Goal: Transaction & Acquisition: Purchase product/service

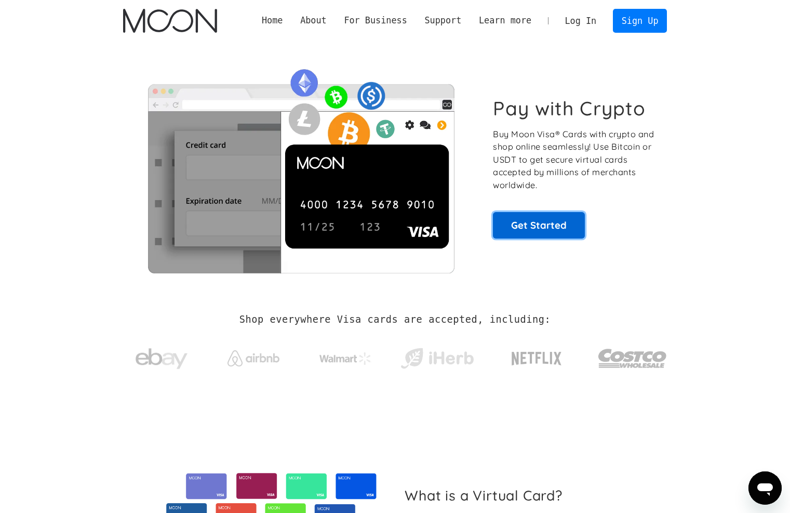
click at [544, 230] on link "Get Started" at bounding box center [539, 225] width 92 height 26
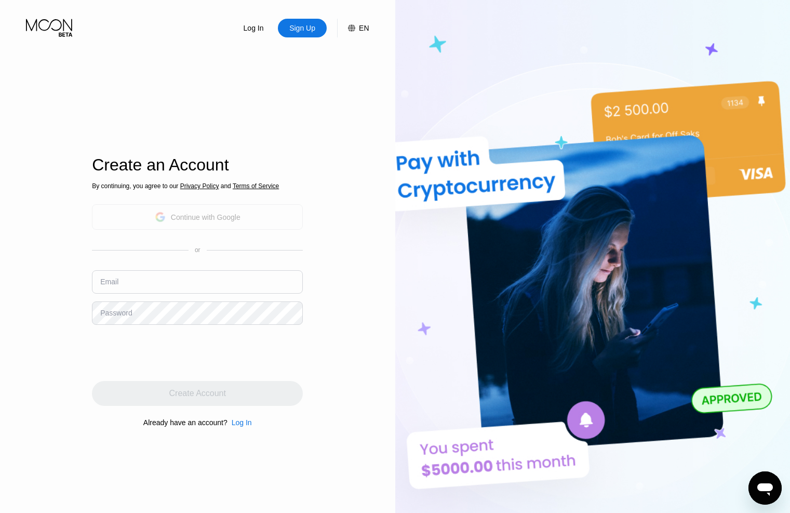
click at [212, 218] on div "Continue with Google" at bounding box center [206, 217] width 70 height 8
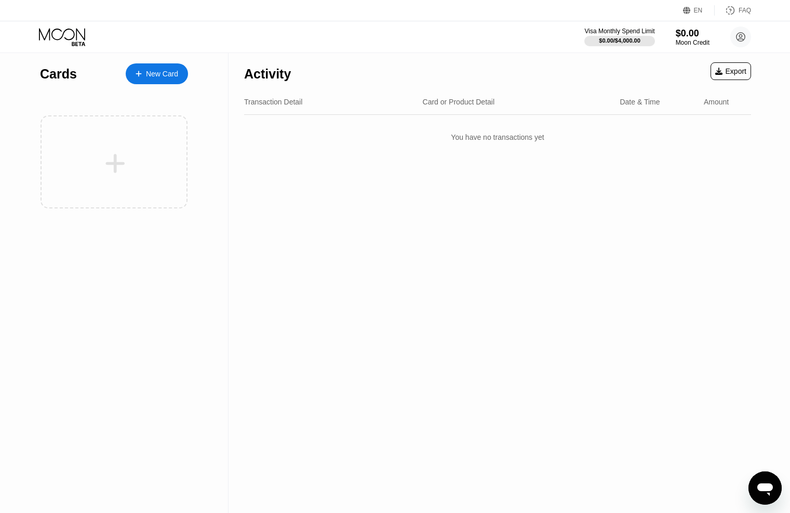
click at [146, 70] on div "New Card" at bounding box center [162, 74] width 32 height 9
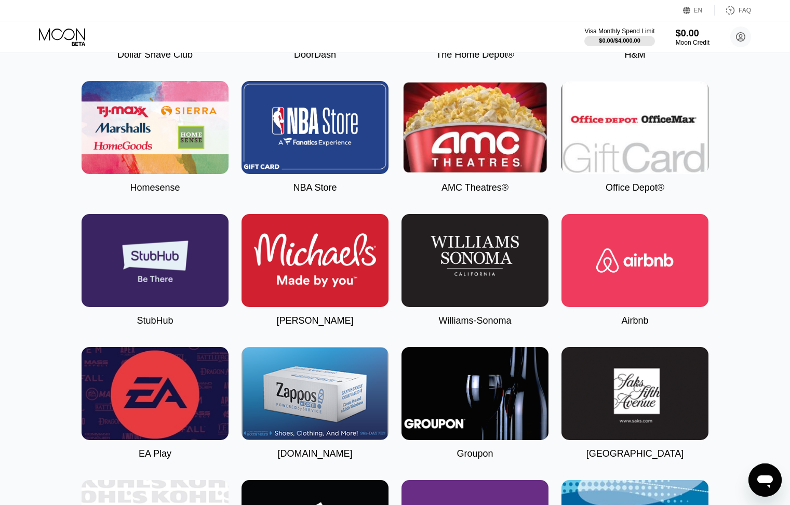
scroll to position [2087, 0]
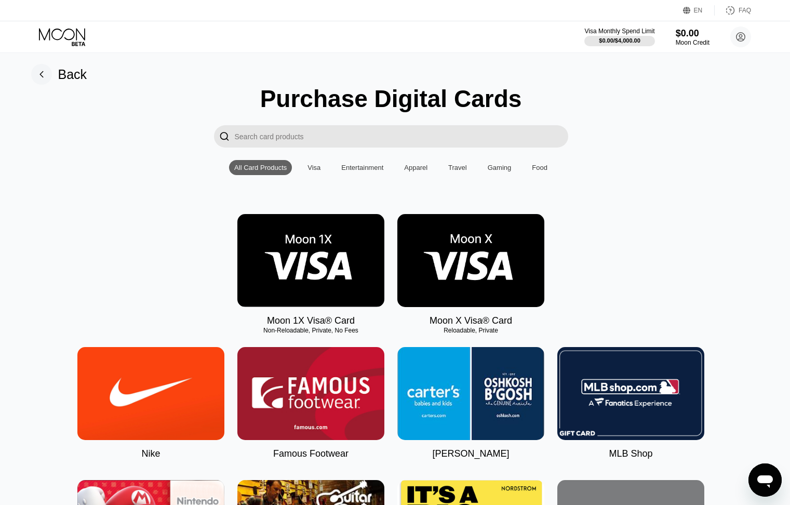
drag, startPoint x: 250, startPoint y: 262, endPoint x: 252, endPoint y: 247, distance: 15.2
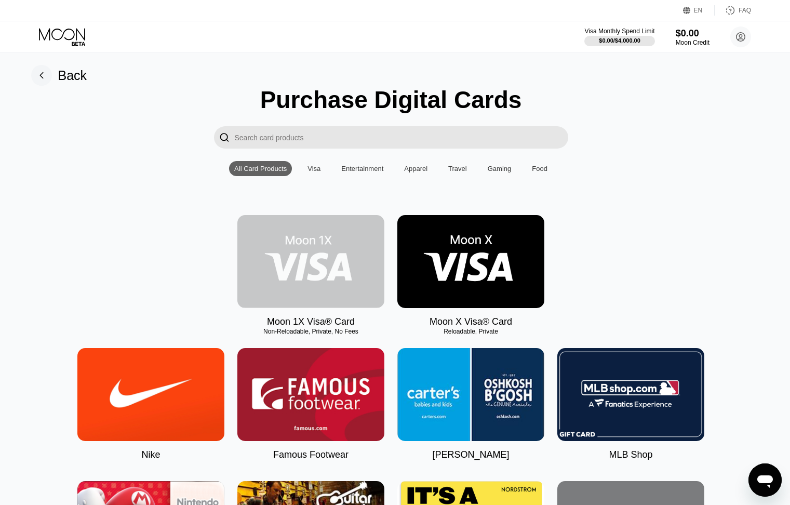
click at [336, 282] on img at bounding box center [310, 261] width 147 height 93
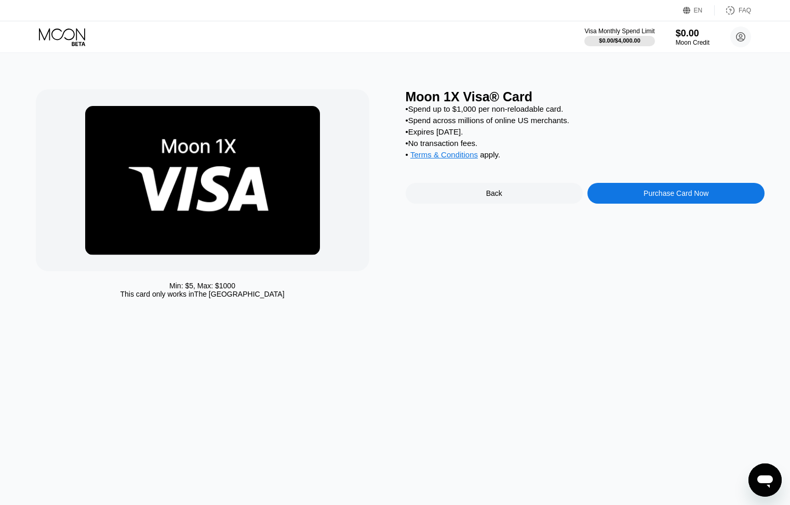
click at [606, 203] on div "Purchase Card Now" at bounding box center [676, 193] width 177 height 21
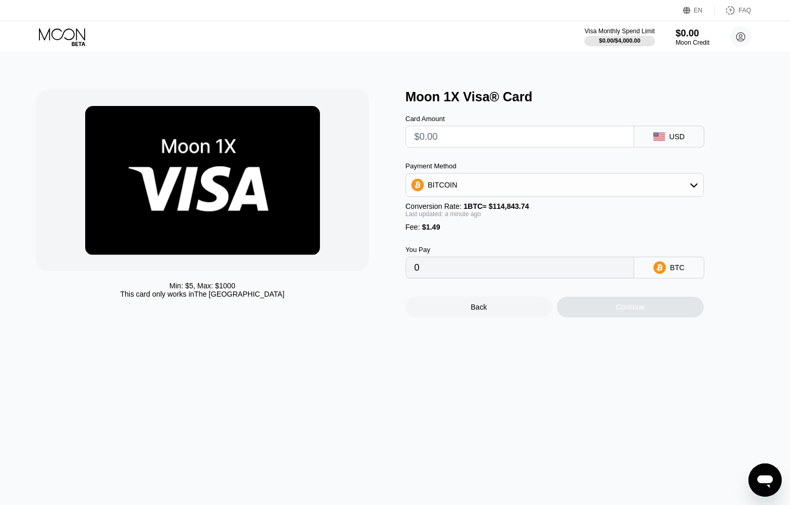
click at [512, 143] on input "text" at bounding box center [520, 136] width 211 height 21
type input "$20"
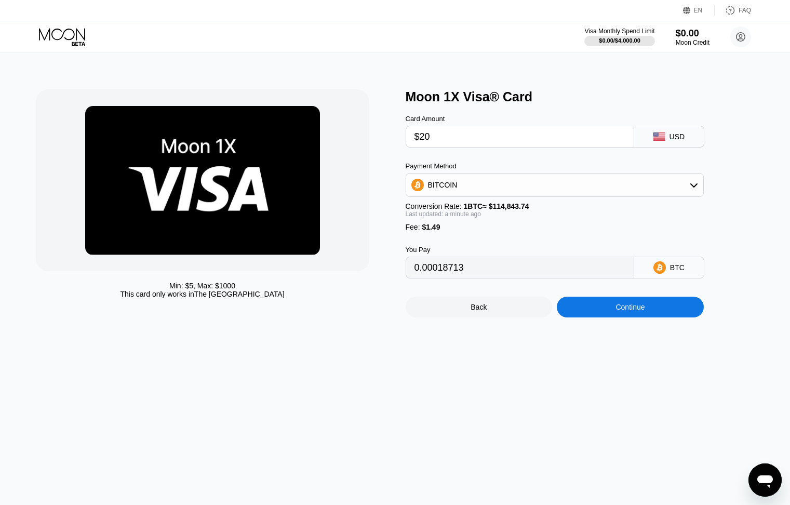
type input "0.00018713"
type input "$20"
drag, startPoint x: 550, startPoint y: 185, endPoint x: 548, endPoint y: 193, distance: 8.2
click at [550, 185] on div "BITCOIN" at bounding box center [554, 185] width 297 height 21
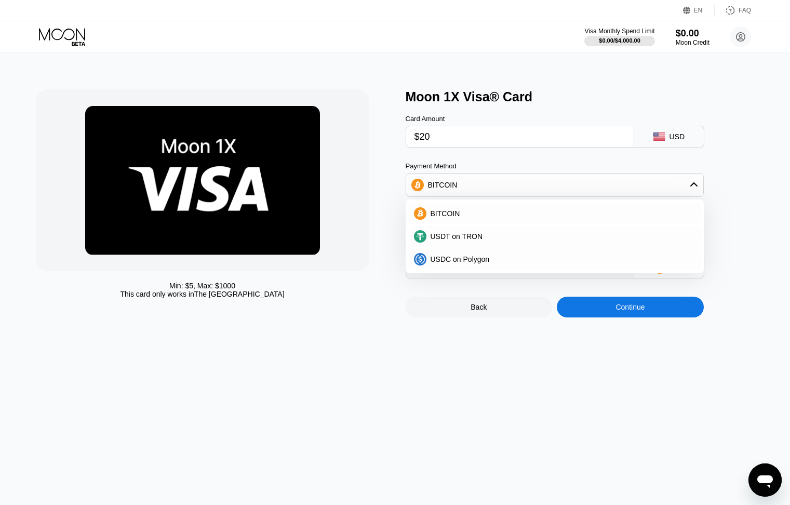
drag, startPoint x: 440, startPoint y: 142, endPoint x: 379, endPoint y: 140, distance: 61.3
click at [379, 140] on div "Min: $ 5 , Max: $ 1000 This card only works in The United States Moon 1X Visa® …" at bounding box center [395, 203] width 719 height 228
type input "$1"
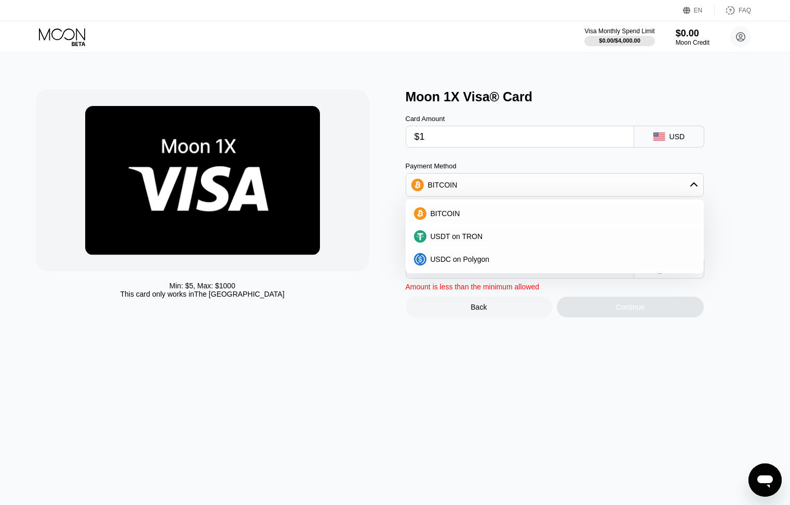
type input "0.00002169"
type input "$13"
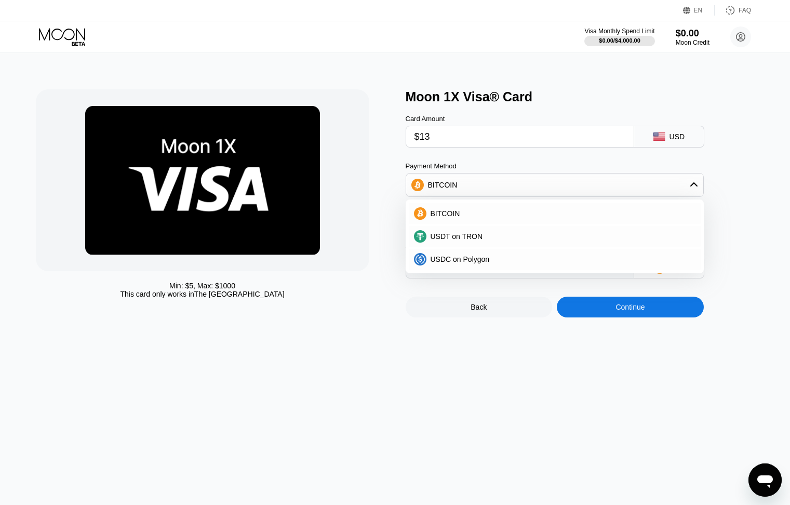
type input "0.00012618"
type input "$13"
click at [534, 210] on div "BITCOIN" at bounding box center [555, 213] width 292 height 21
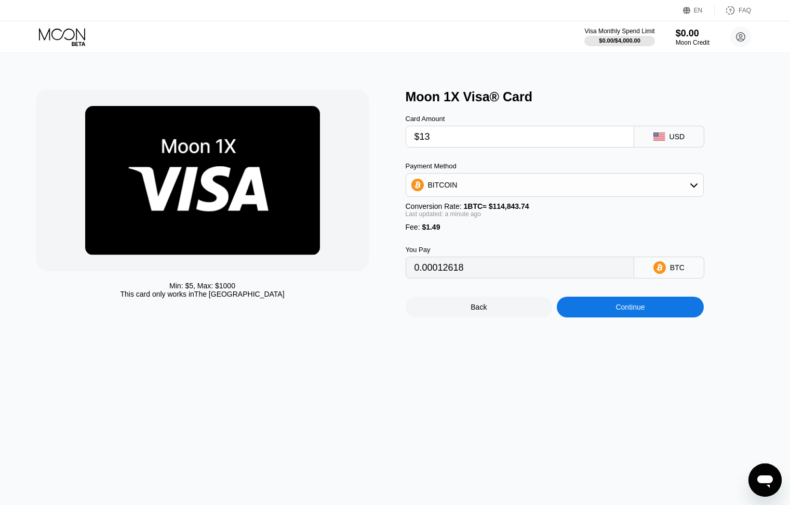
click at [525, 275] on input "0.00012618" at bounding box center [520, 267] width 211 height 21
click at [608, 317] on div "Continue" at bounding box center [630, 307] width 147 height 21
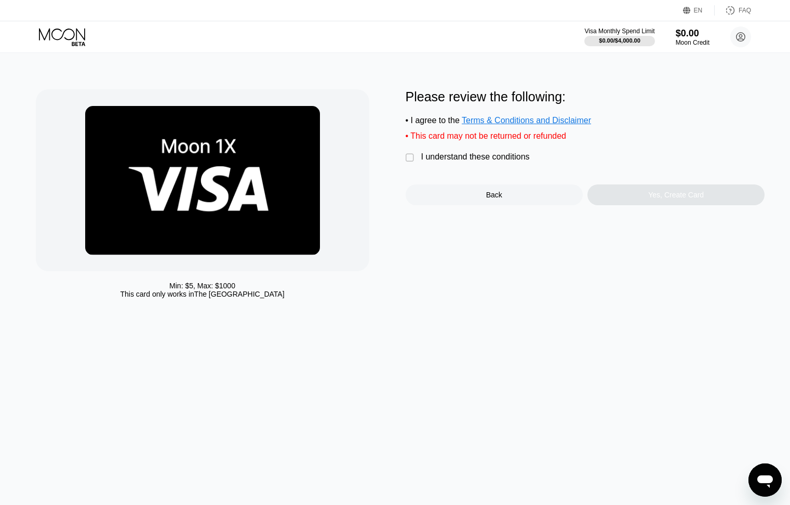
click at [410, 157] on div " I understand these conditions" at bounding box center [470, 157] width 129 height 11
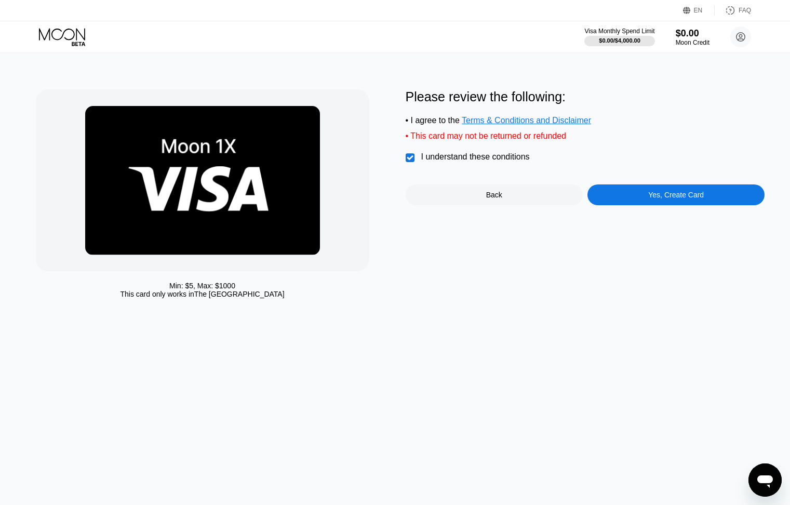
click at [629, 197] on div "Yes, Create Card" at bounding box center [676, 194] width 177 height 21
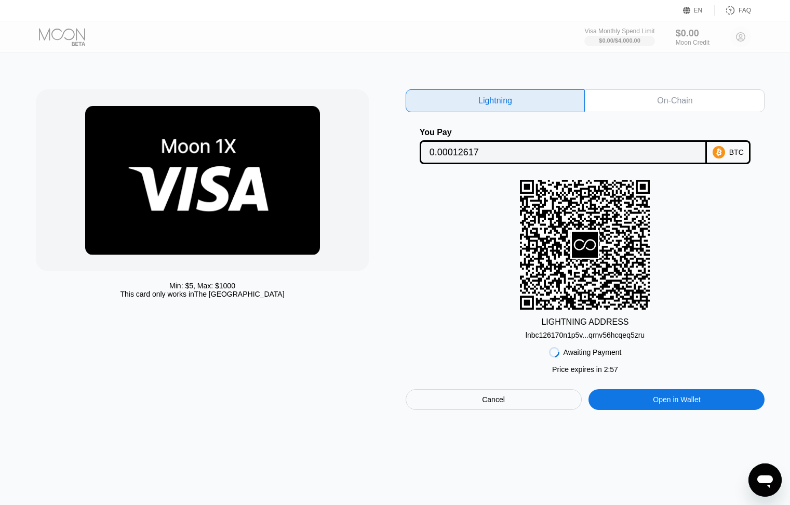
click at [602, 100] on div "On-Chain" at bounding box center [675, 100] width 180 height 23
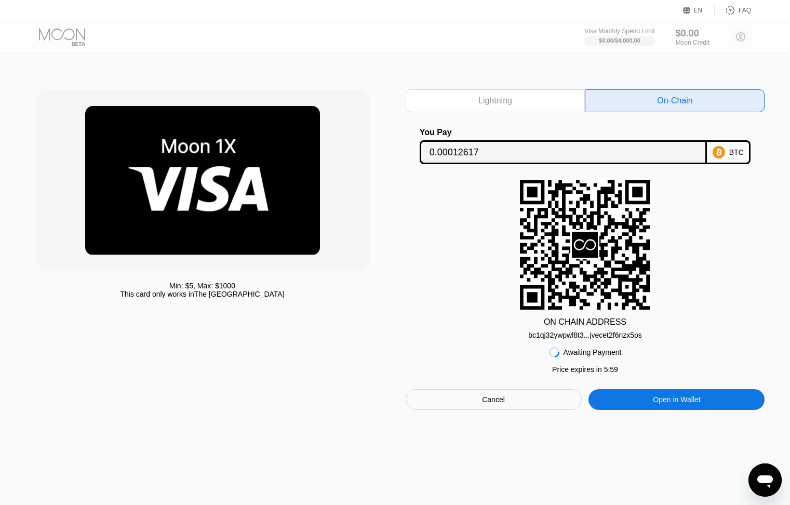
click at [486, 397] on div "Cancel" at bounding box center [494, 399] width 176 height 21
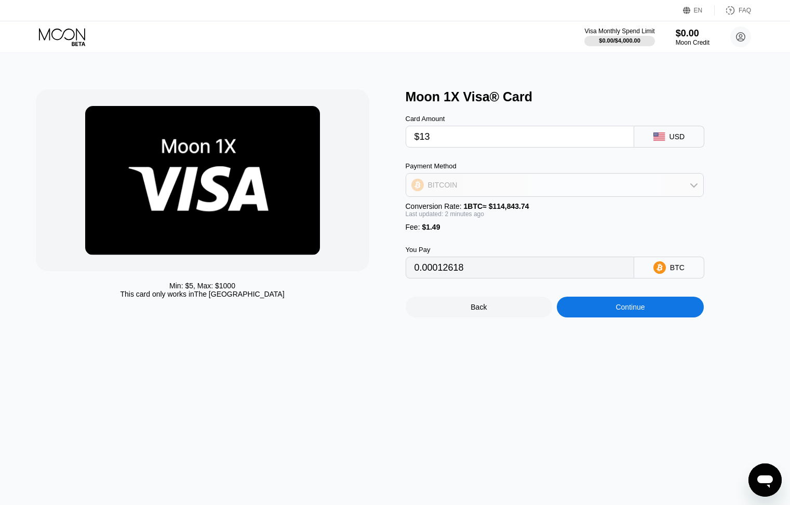
click at [475, 184] on div "BITCOIN" at bounding box center [554, 185] width 297 height 21
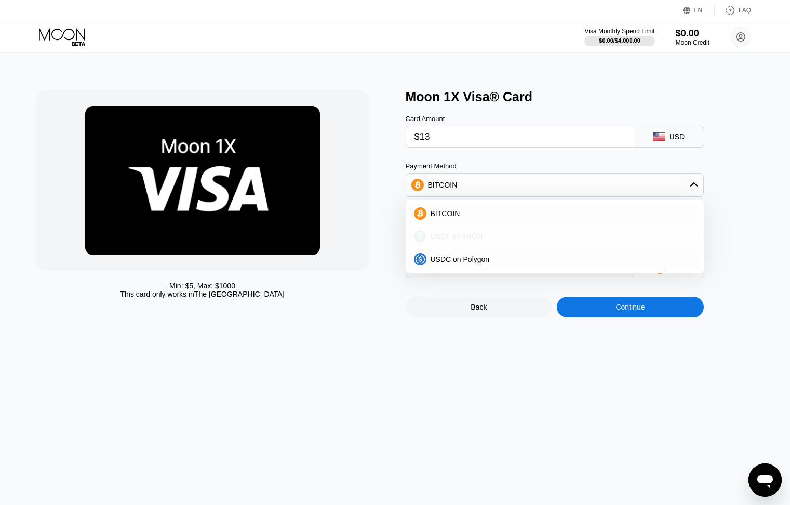
click at [474, 246] on div "USDT on TRON" at bounding box center [555, 236] width 292 height 21
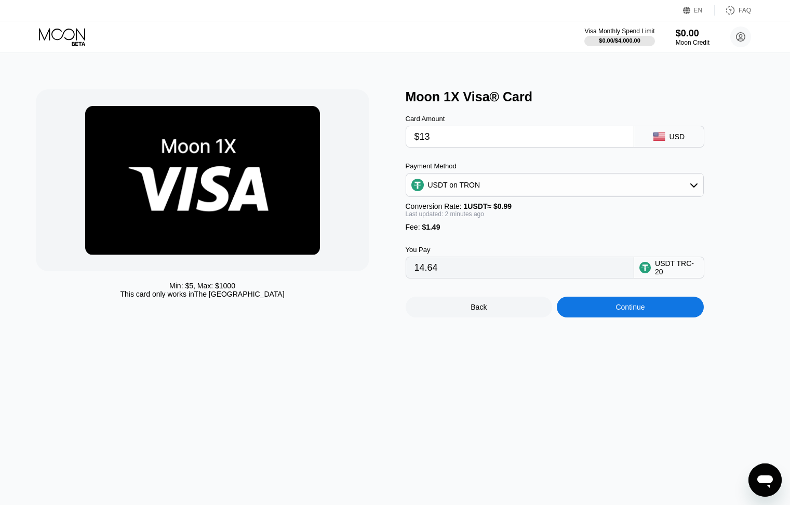
click at [504, 205] on div "Payment Method USDT on TRON Conversion Rate: 1 USDT ≈ $0.99 Last updated: 2 min…" at bounding box center [555, 196] width 298 height 69
click at [504, 195] on div "USDT on TRON" at bounding box center [554, 185] width 297 height 21
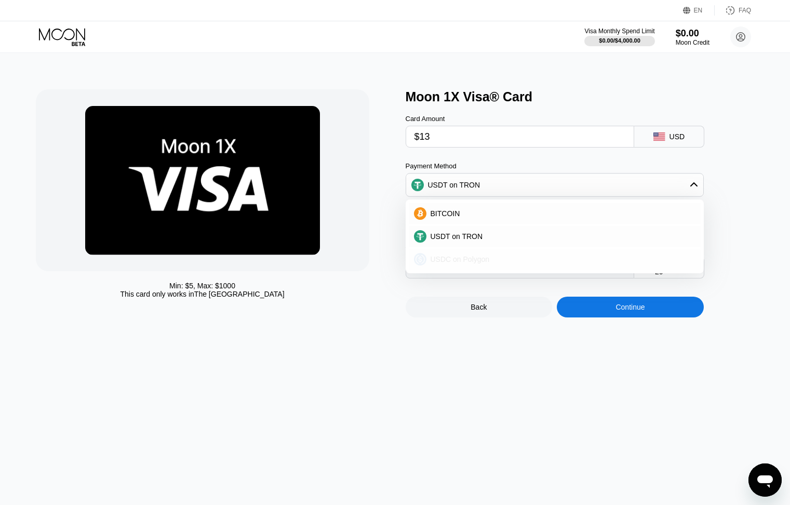
click at [512, 263] on div "USDC on Polygon" at bounding box center [560, 259] width 269 height 8
type input "14.49000000"
